Goal: Task Accomplishment & Management: Manage account settings

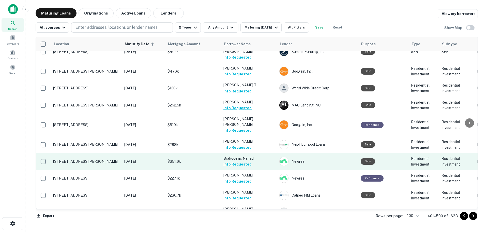
scroll to position [1584, 0]
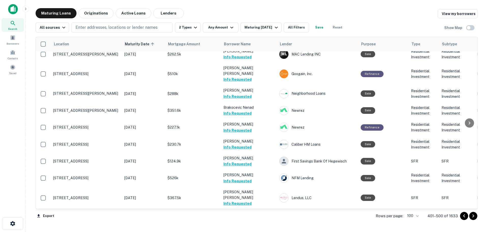
click at [473, 217] on icon "Go to next page" at bounding box center [474, 216] width 6 height 6
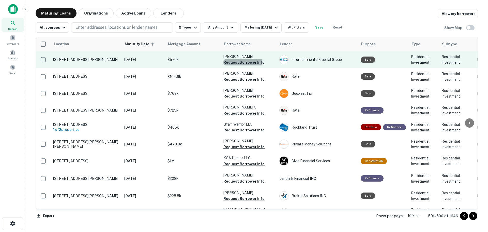
click at [226, 61] on button "Request Borrower Info" at bounding box center [244, 62] width 41 height 6
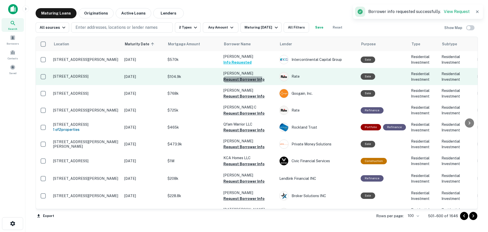
click at [232, 78] on button "Request Borrower Info" at bounding box center [244, 79] width 41 height 6
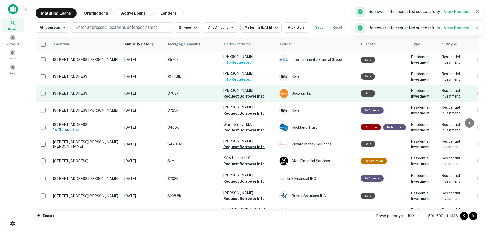
click at [244, 96] on button "Request Borrower Info" at bounding box center [244, 96] width 41 height 6
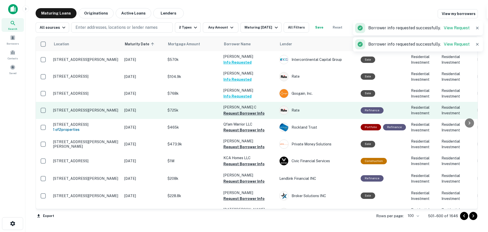
click at [244, 112] on button "Request Borrower Info" at bounding box center [244, 113] width 41 height 6
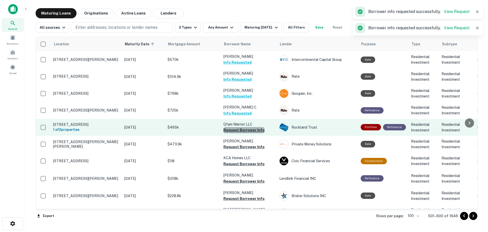
click at [245, 130] on button "Request Borrower Info" at bounding box center [244, 130] width 41 height 6
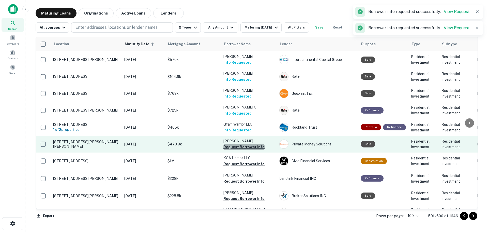
click at [255, 147] on button "Request Borrower Info" at bounding box center [244, 147] width 41 height 6
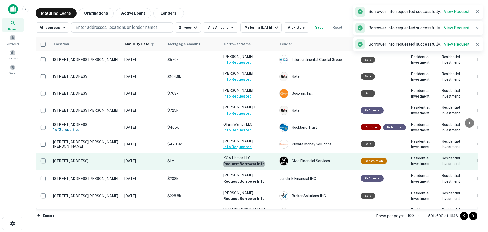
click at [255, 163] on button "Request Borrower Info" at bounding box center [244, 164] width 41 height 6
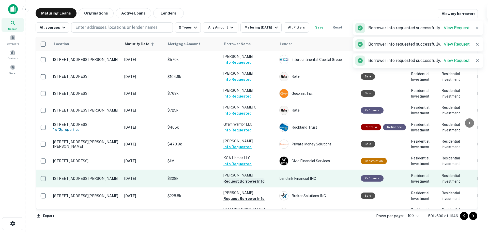
click at [252, 179] on button "Request Borrower Info" at bounding box center [244, 181] width 41 height 6
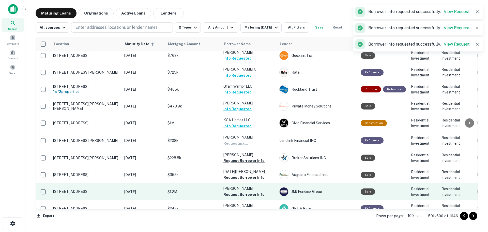
scroll to position [51, 0]
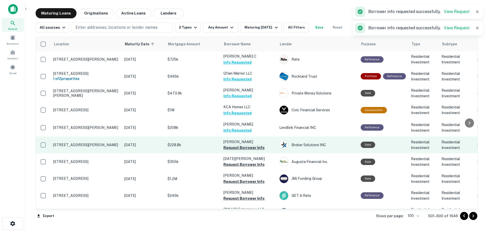
click at [256, 147] on button "Request Borrower Info" at bounding box center [244, 148] width 41 height 6
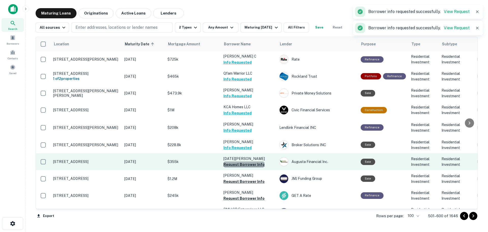
click at [252, 164] on button "Request Borrower Info" at bounding box center [244, 164] width 41 height 6
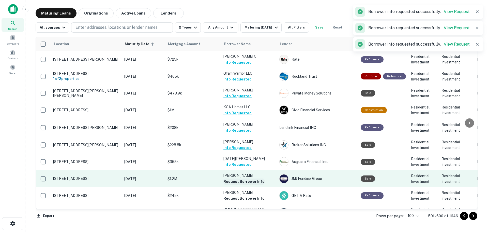
click at [252, 181] on button "Request Borrower Info" at bounding box center [244, 181] width 41 height 6
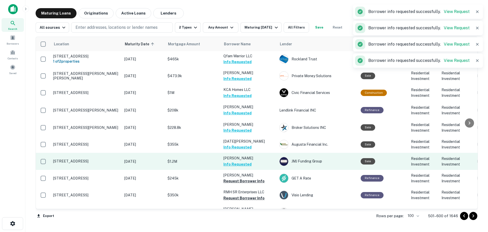
scroll to position [76, 0]
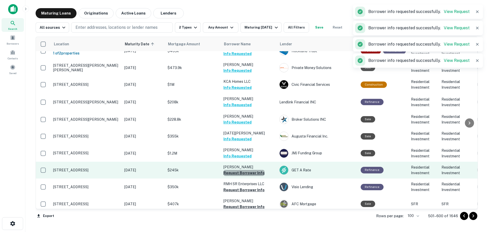
click at [254, 173] on button "Request Borrower Info" at bounding box center [244, 173] width 41 height 6
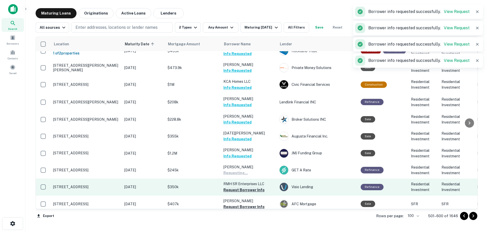
click at [255, 191] on button "Request Borrower Info" at bounding box center [244, 190] width 41 height 6
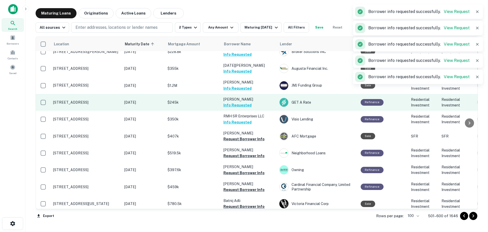
scroll to position [153, 0]
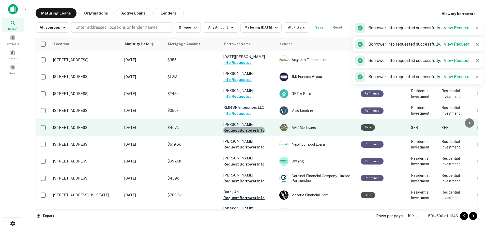
click at [250, 130] on button "Request Borrower Info" at bounding box center [244, 130] width 41 height 6
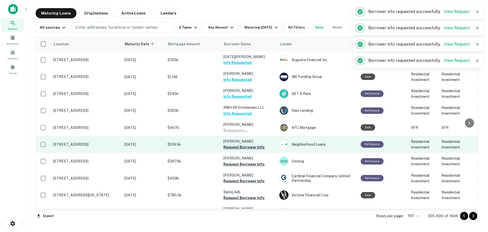
click at [253, 147] on button "Request Borrower Info" at bounding box center [244, 147] width 41 height 6
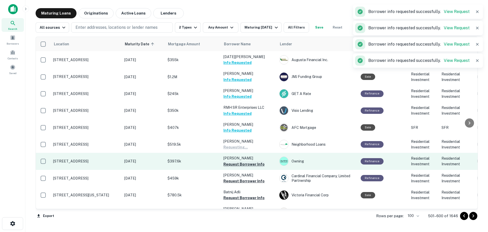
click at [255, 165] on button "Request Borrower Info" at bounding box center [244, 164] width 41 height 6
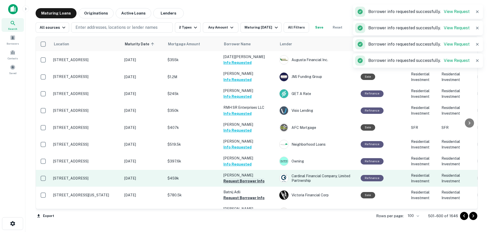
click at [255, 180] on button "Request Borrower Info" at bounding box center [244, 181] width 41 height 6
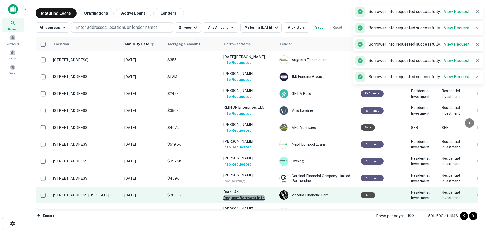
click at [258, 197] on button "Request Borrower Info" at bounding box center [244, 198] width 41 height 6
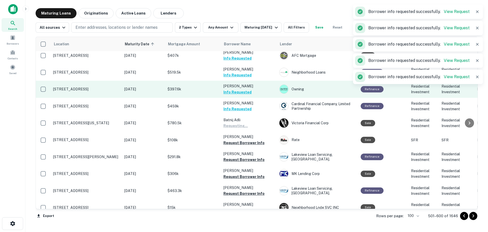
scroll to position [229, 0]
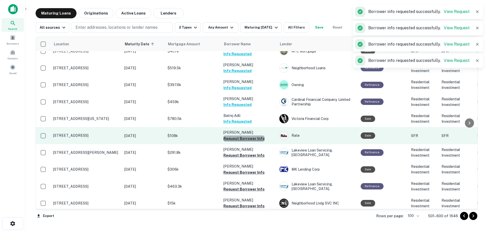
click at [251, 137] on button "Request Borrower Info" at bounding box center [244, 138] width 41 height 6
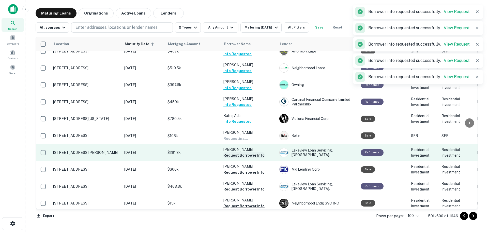
click at [251, 154] on button "Request Borrower Info" at bounding box center [244, 155] width 41 height 6
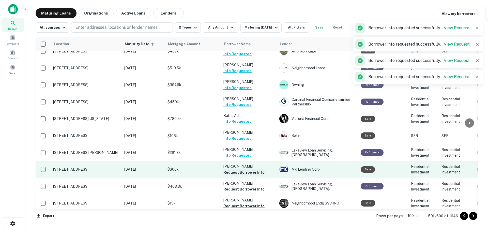
click at [254, 171] on button "Request Borrower Info" at bounding box center [244, 172] width 41 height 6
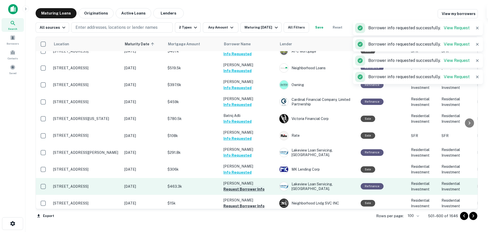
click at [259, 188] on button "Request Borrower Info" at bounding box center [244, 189] width 41 height 6
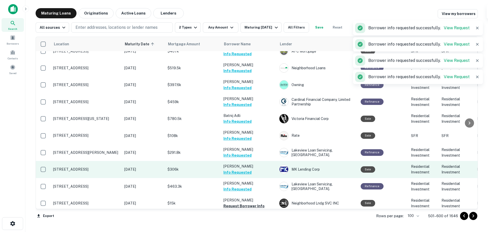
scroll to position [305, 0]
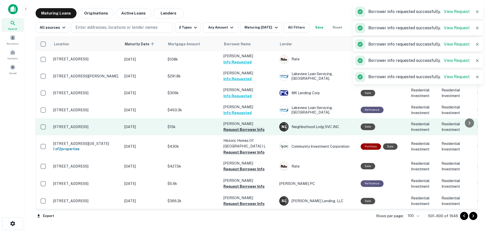
click at [252, 128] on button "Request Borrower Info" at bounding box center [244, 129] width 41 height 6
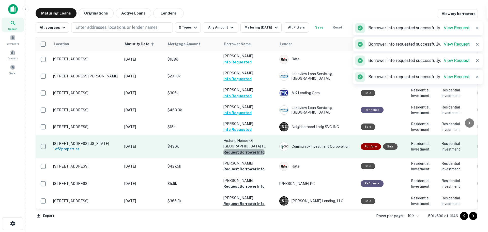
click at [252, 150] on button "Request Borrower Info" at bounding box center [244, 152] width 41 height 6
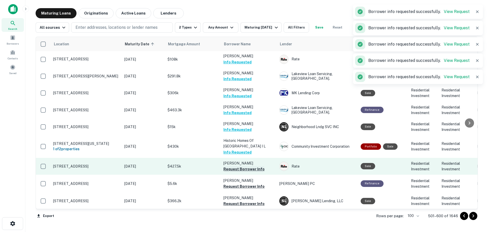
click at [254, 170] on button "Request Borrower Info" at bounding box center [244, 169] width 41 height 6
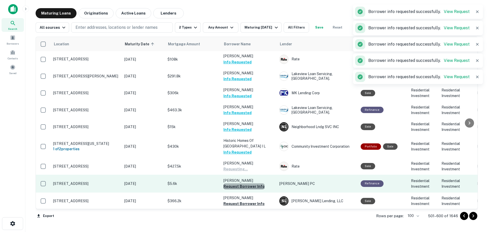
click at [253, 185] on button "Request Borrower Info" at bounding box center [244, 186] width 41 height 6
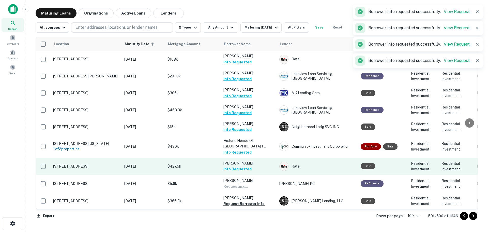
scroll to position [433, 0]
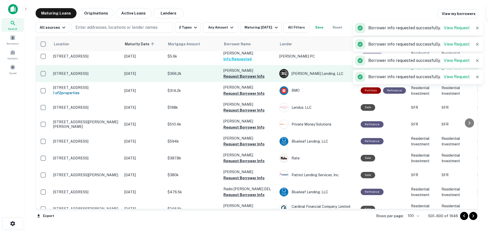
click at [257, 76] on button "Request Borrower Info" at bounding box center [244, 76] width 41 height 6
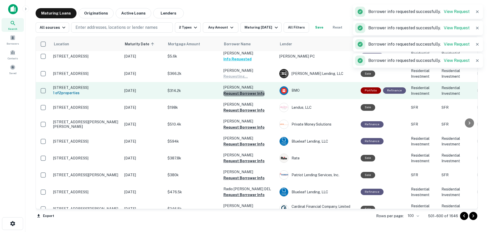
click at [255, 92] on button "Request Borrower Info" at bounding box center [244, 93] width 41 height 6
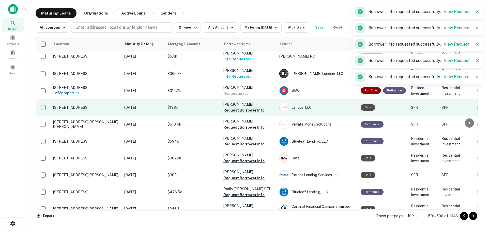
click at [254, 109] on button "Request Borrower Info" at bounding box center [244, 110] width 41 height 6
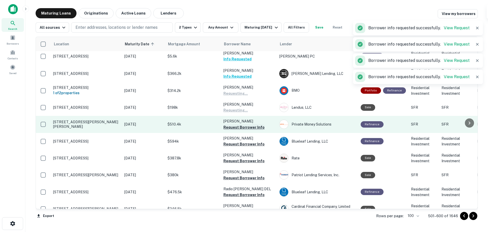
click at [254, 127] on button "Request Borrower Info" at bounding box center [244, 127] width 41 height 6
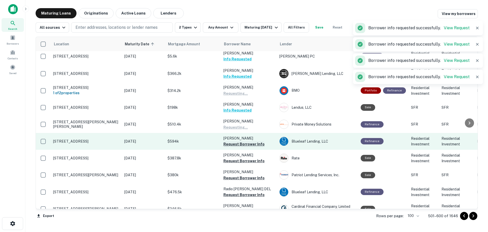
click at [254, 143] on button "Request Borrower Info" at bounding box center [244, 144] width 41 height 6
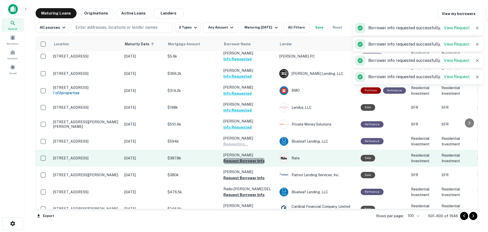
click at [251, 160] on button "Request Borrower Info" at bounding box center [244, 161] width 41 height 6
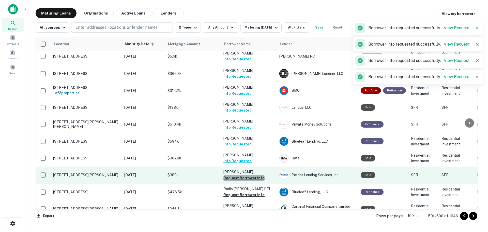
click at [256, 177] on button "Request Borrower Info" at bounding box center [244, 178] width 41 height 6
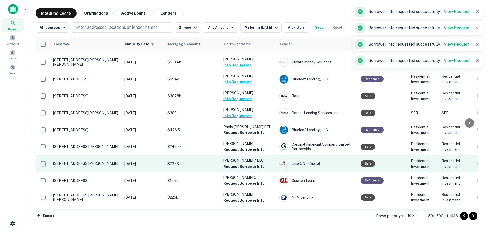
scroll to position [509, 0]
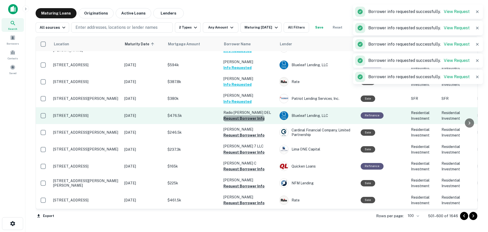
click at [256, 120] on button "Request Borrower Info" at bounding box center [244, 118] width 41 height 6
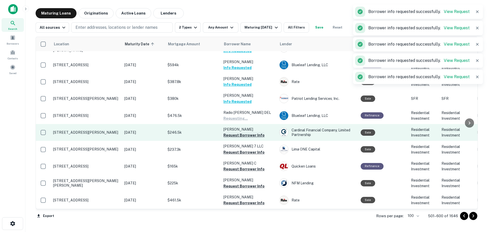
click at [255, 133] on button "Request Borrower Info" at bounding box center [244, 135] width 41 height 6
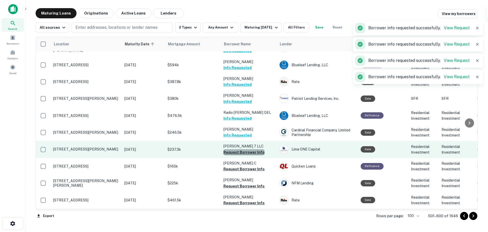
click at [259, 152] on button "Request Borrower Info" at bounding box center [244, 152] width 41 height 6
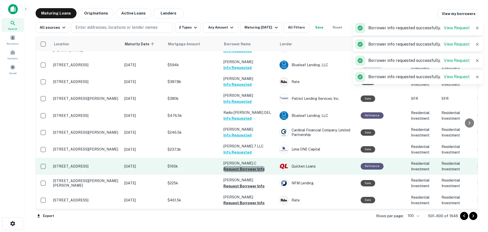
click at [256, 167] on button "Request Borrower Info" at bounding box center [244, 169] width 41 height 6
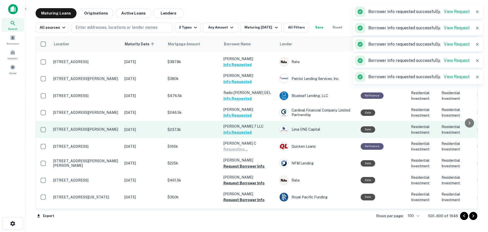
scroll to position [560, 0]
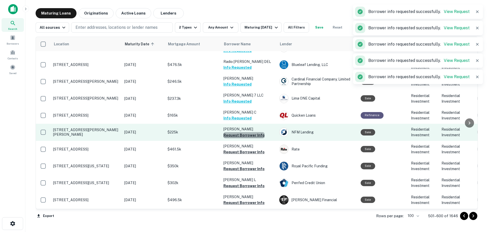
click at [251, 136] on button "Request Borrower Info" at bounding box center [244, 135] width 41 height 6
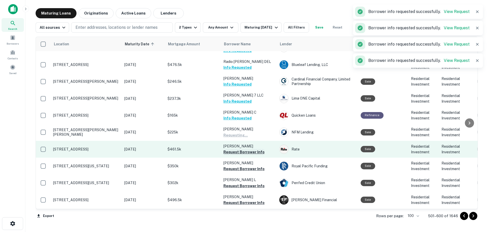
click at [257, 153] on button "Request Borrower Info" at bounding box center [244, 152] width 41 height 6
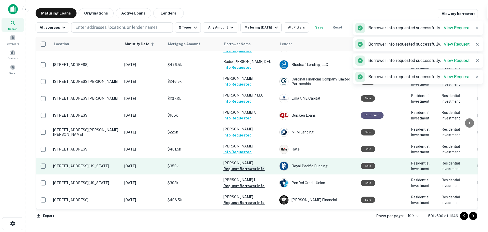
click at [256, 169] on button "Request Borrower Info" at bounding box center [244, 169] width 41 height 6
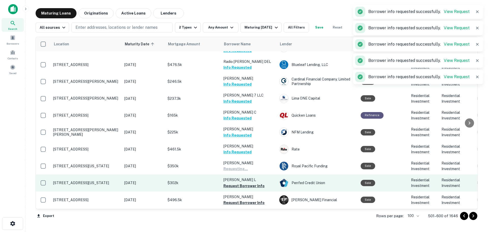
drag, startPoint x: 253, startPoint y: 185, endPoint x: 257, endPoint y: 178, distance: 8.0
click at [253, 185] on button "Request Borrower Info" at bounding box center [244, 186] width 41 height 6
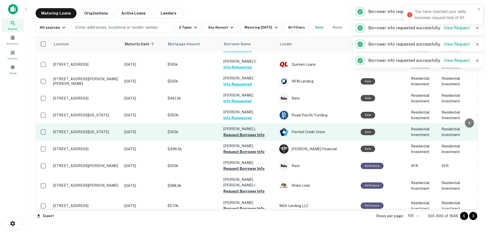
click at [256, 134] on button "Request Borrower Info" at bounding box center [244, 135] width 41 height 6
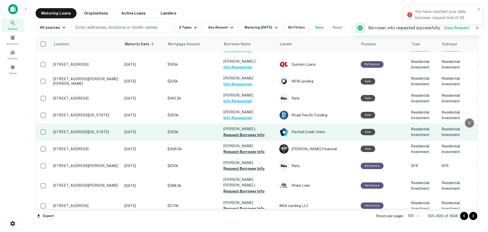
scroll to position [585, 0]
